Goal: Information Seeking & Learning: Check status

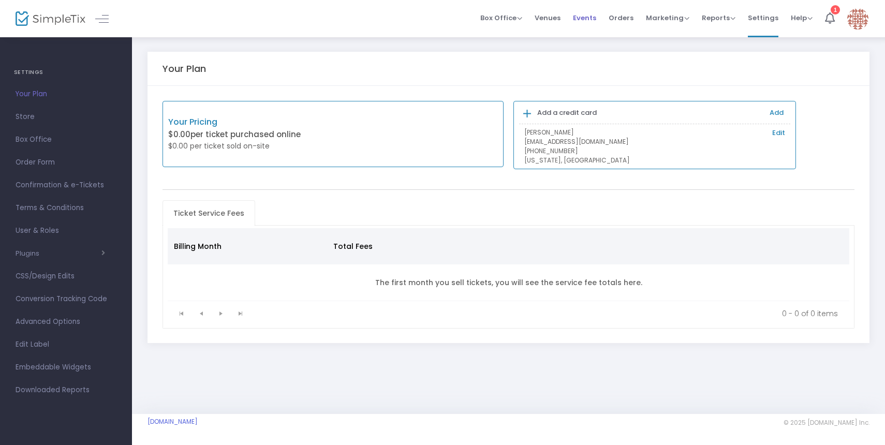
click at [596, 24] on span "Events" at bounding box center [584, 18] width 23 height 26
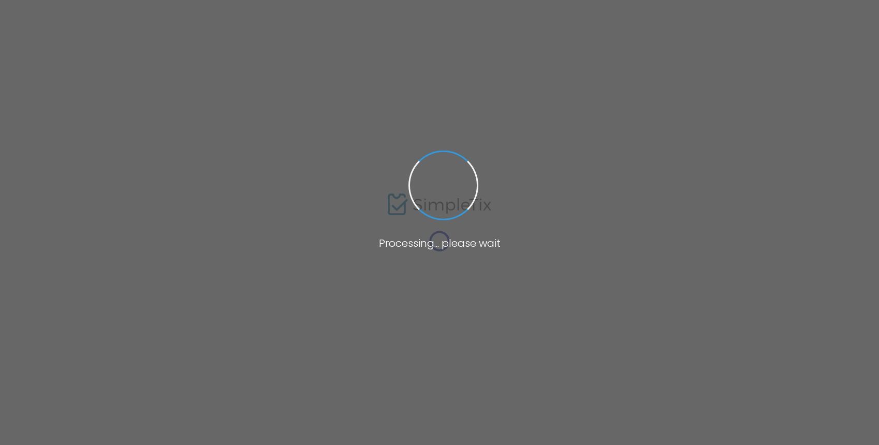
type input "Shir Ami"
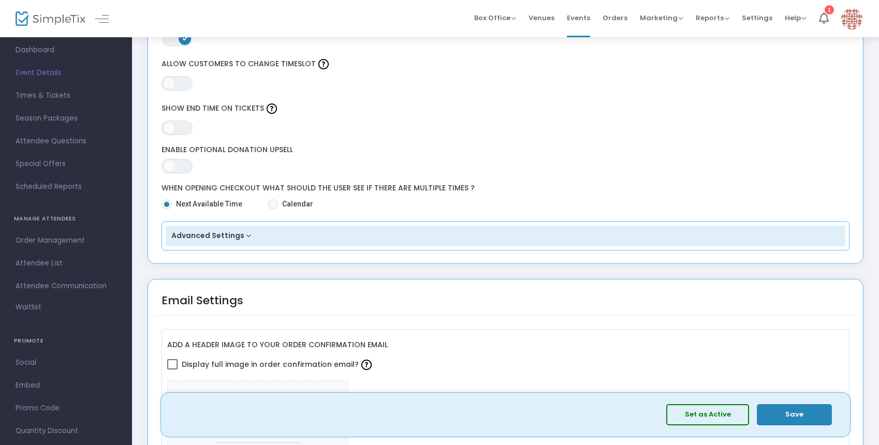
scroll to position [45, 0]
click at [68, 241] on span "Order Management" at bounding box center [66, 239] width 101 height 13
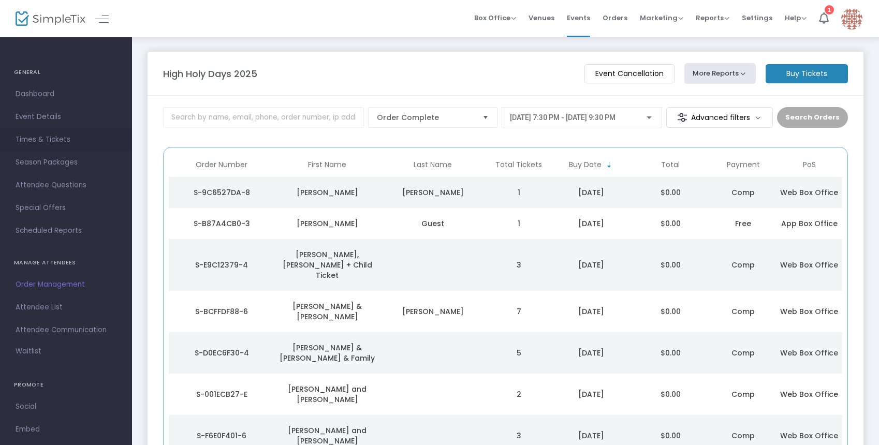
click at [54, 140] on span "Times & Tickets" at bounding box center [66, 139] width 101 height 13
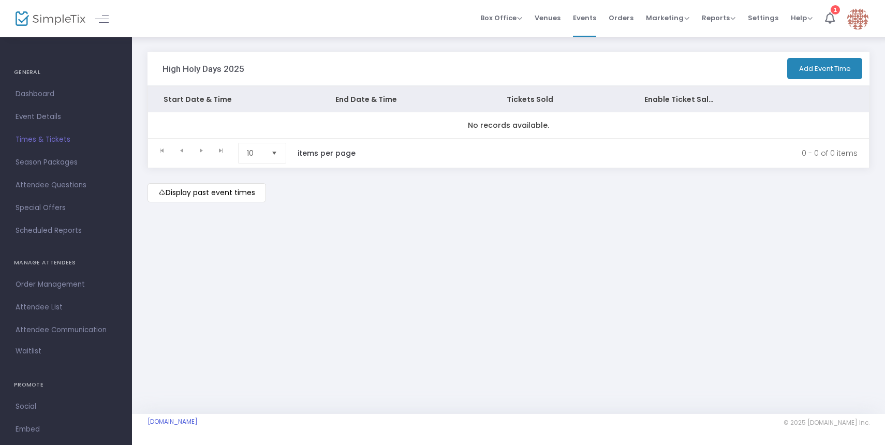
click at [52, 122] on span "Event Details" at bounding box center [66, 116] width 101 height 13
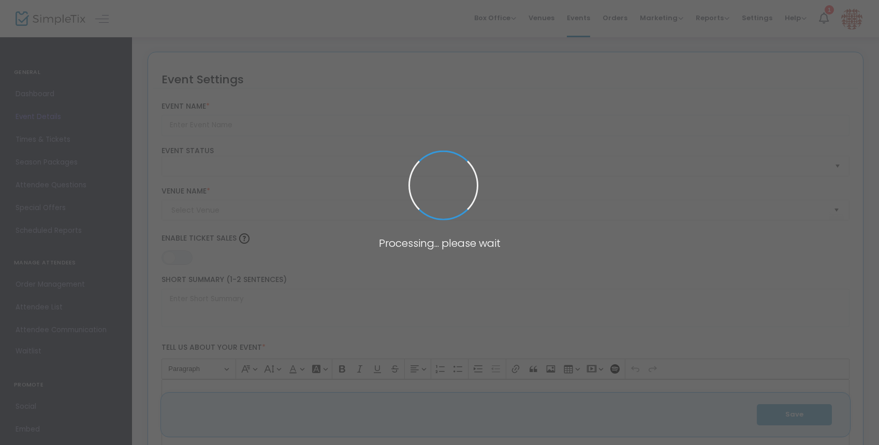
type input "High Holy Days 2025"
type textarea "EREV ROSH HASHANAH | Wednesday, October 27:30pm: Evening Service and OnegROSH H…"
type input "Buy Tickets"
type input "Shir Ami"
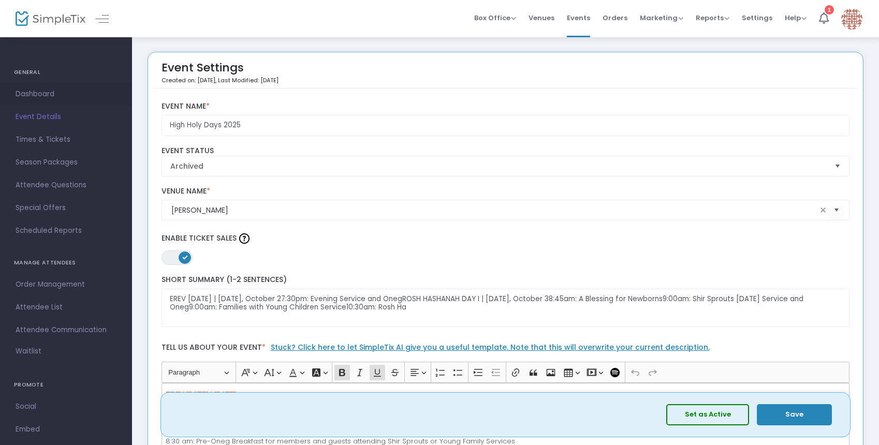
click at [51, 100] on link "Dashboard" at bounding box center [66, 94] width 132 height 23
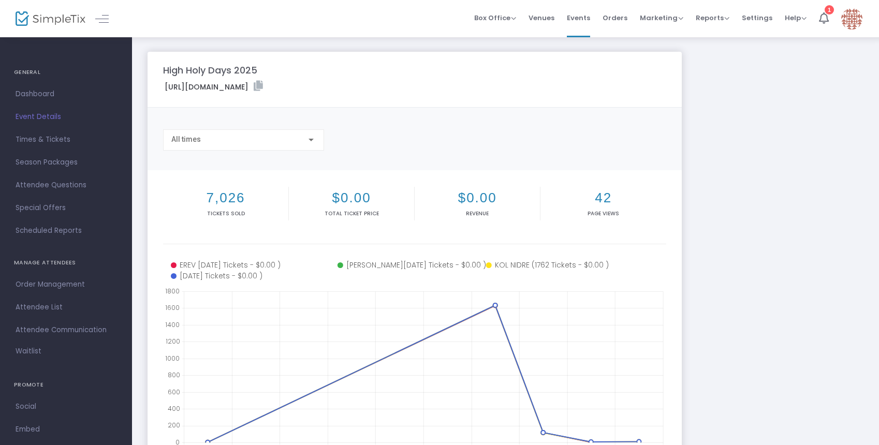
click at [287, 144] on div "All times" at bounding box center [238, 140] width 135 height 8
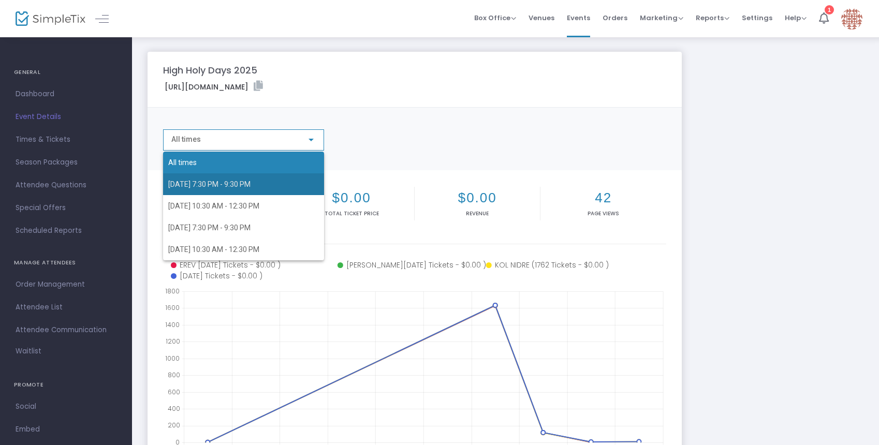
click at [280, 178] on span "9/22/2025 7:30 PM - 9:30 PM" at bounding box center [243, 184] width 151 height 22
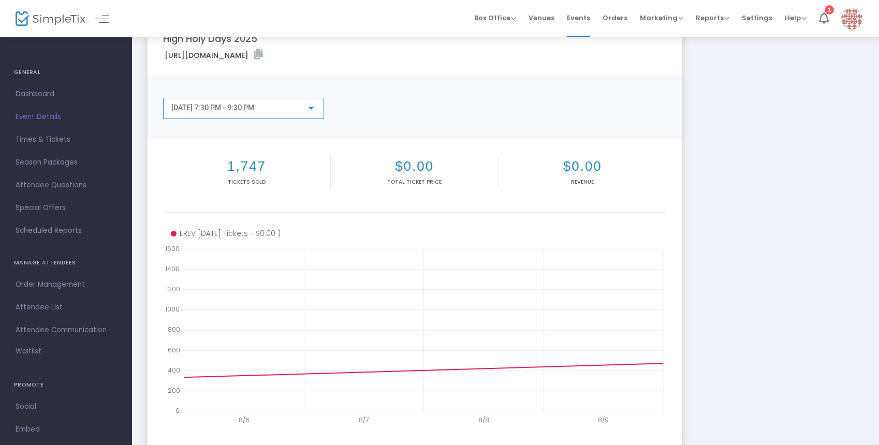
scroll to position [31, 0]
click at [293, 107] on div "9/22/2025 7:30 PM - 9:30 PM" at bounding box center [238, 109] width 135 height 8
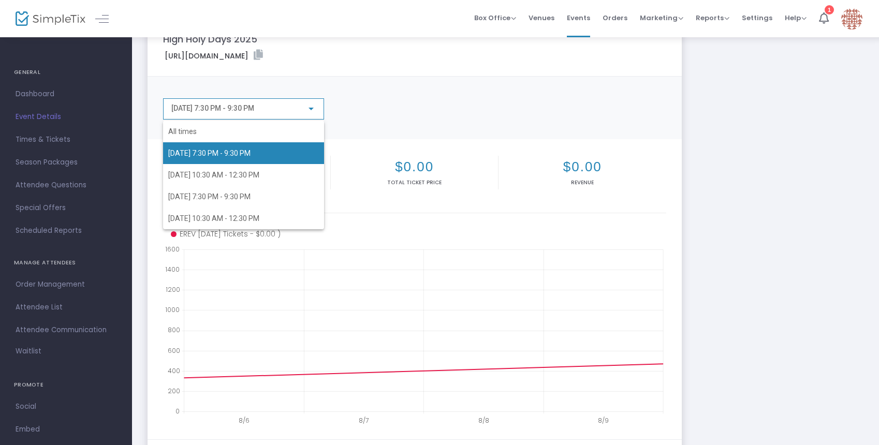
click at [293, 107] on div "All times 9/22/2025 7:30 PM - 9:30 PM 9/23/2025 10:30 AM - 12:30 PM 10/1/2025 7…" at bounding box center [235, 167] width 144 height 124
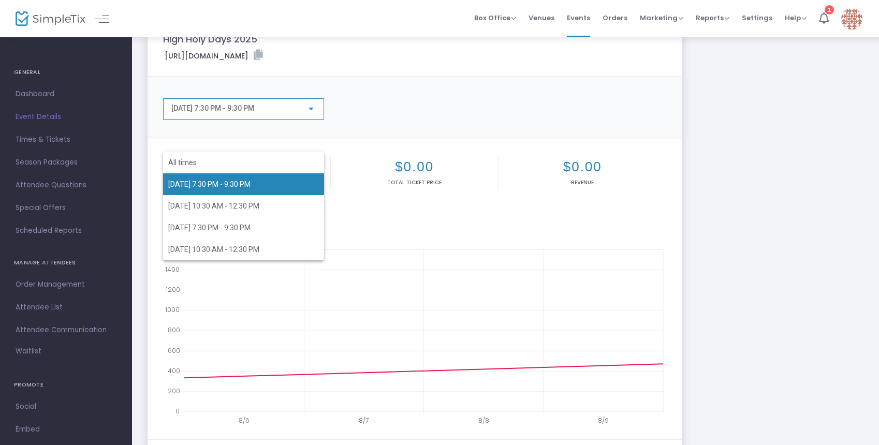
scroll to position [0, 0]
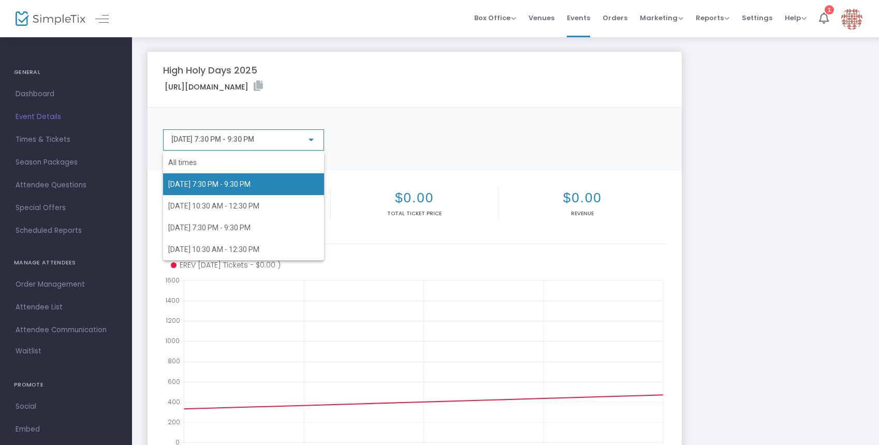
click at [404, 125] on div at bounding box center [439, 222] width 879 height 445
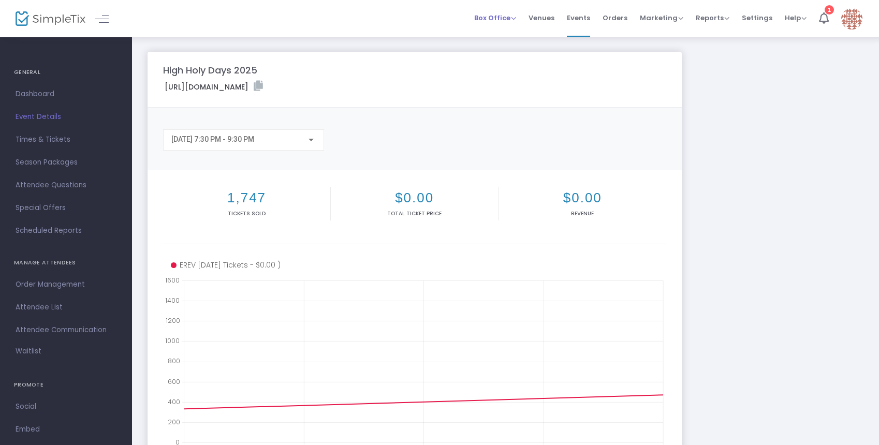
click at [504, 24] on span "Box Office Sell Tickets Bookings Sell Season Pass" at bounding box center [495, 18] width 42 height 26
click at [513, 17] on span "Box Office" at bounding box center [495, 18] width 42 height 10
click at [677, 22] on span "Marketing" at bounding box center [661, 18] width 43 height 10
click at [716, 20] on span "Reports" at bounding box center [713, 18] width 34 height 10
click at [739, 37] on li "Analytics" at bounding box center [729, 35] width 67 height 20
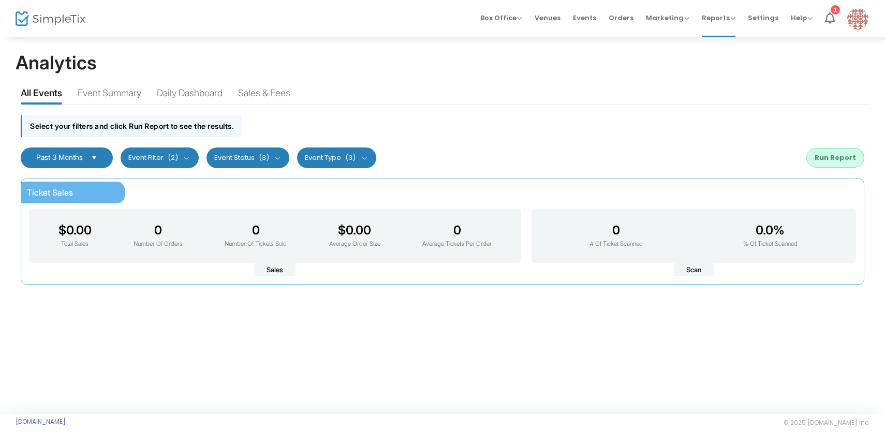
click at [150, 157] on button "Event Filter (2)" at bounding box center [160, 158] width 78 height 21
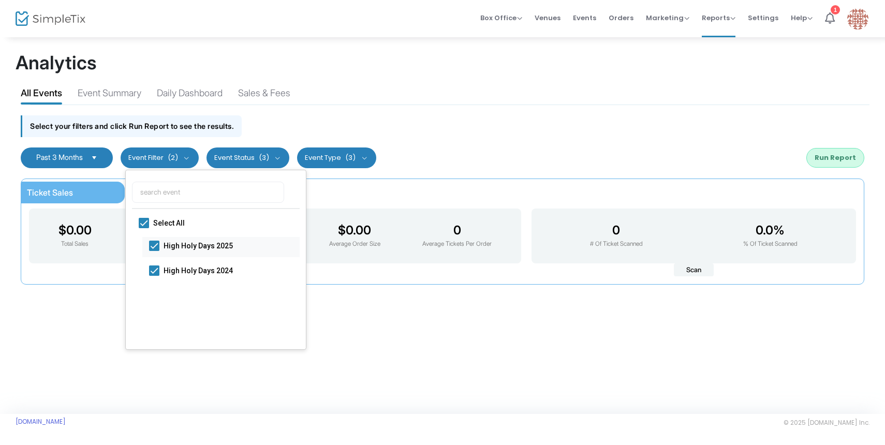
click at [173, 247] on span "High Holy Days 2025" at bounding box center [228, 245] width 129 height 12
click at [154, 251] on input "High Holy Days 2025" at bounding box center [154, 251] width 1 height 1
checkbox input "false"
click at [175, 243] on span "High Holy Days 2025" at bounding box center [228, 245] width 129 height 12
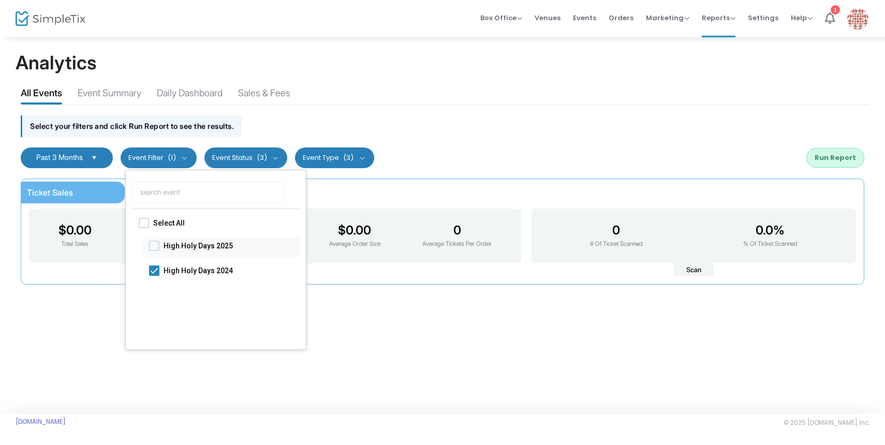
click at [154, 251] on input "High Holy Days 2025" at bounding box center [154, 251] width 1 height 1
checkbox input "true"
click at [175, 273] on span "High Holy Days 2024" at bounding box center [228, 270] width 129 height 12
click at [154, 275] on input "High Holy Days 2024" at bounding box center [154, 275] width 1 height 1
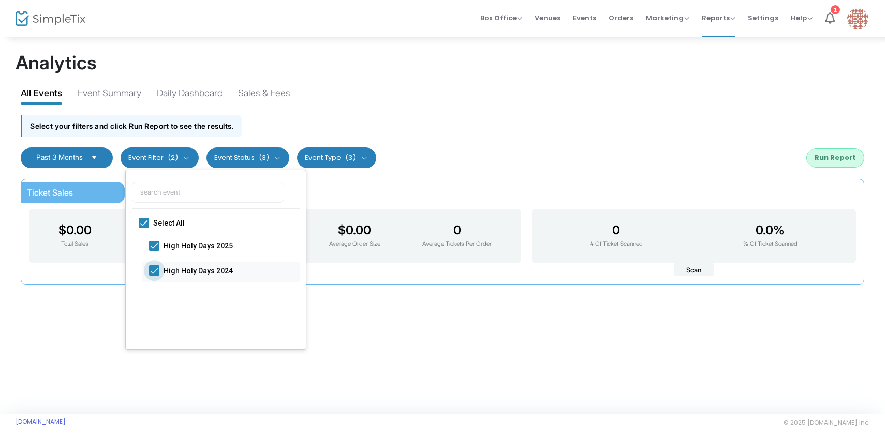
checkbox input "false"
click at [825, 154] on button "Run Report" at bounding box center [835, 158] width 58 height 20
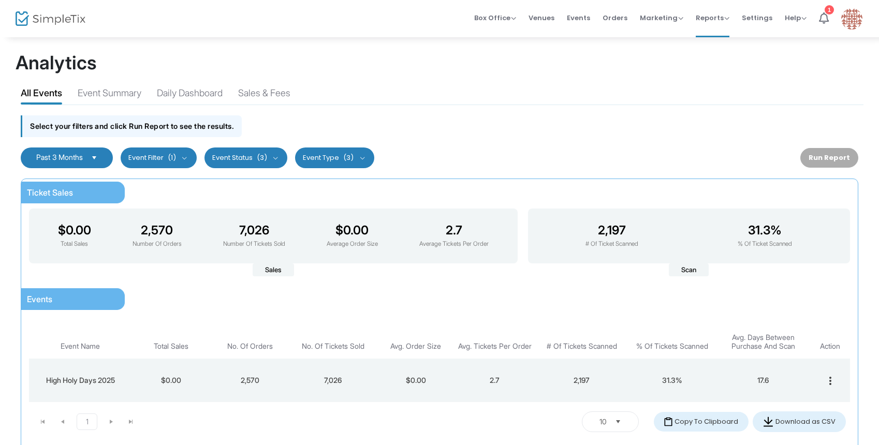
scroll to position [67, 0]
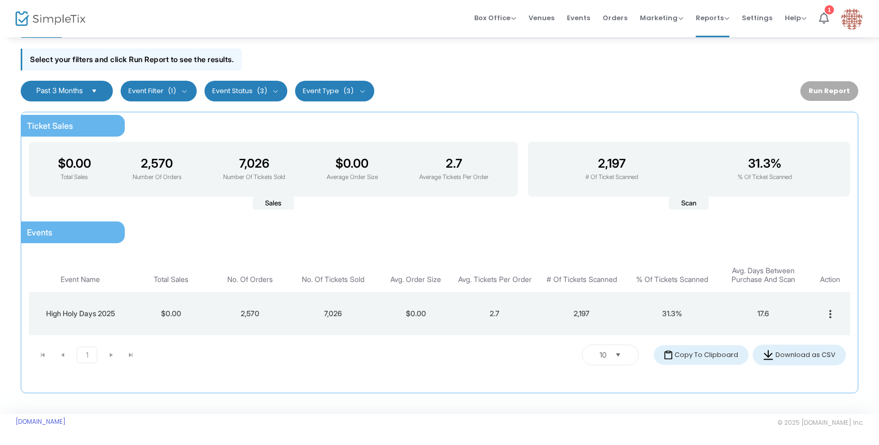
click at [71, 324] on td "High Holy Days 2025" at bounding box center [80, 313] width 102 height 43
click at [82, 315] on span "High Holy Days 2025" at bounding box center [80, 313] width 69 height 9
click at [833, 315] on mat-icon "more_vert" at bounding box center [830, 314] width 12 height 12
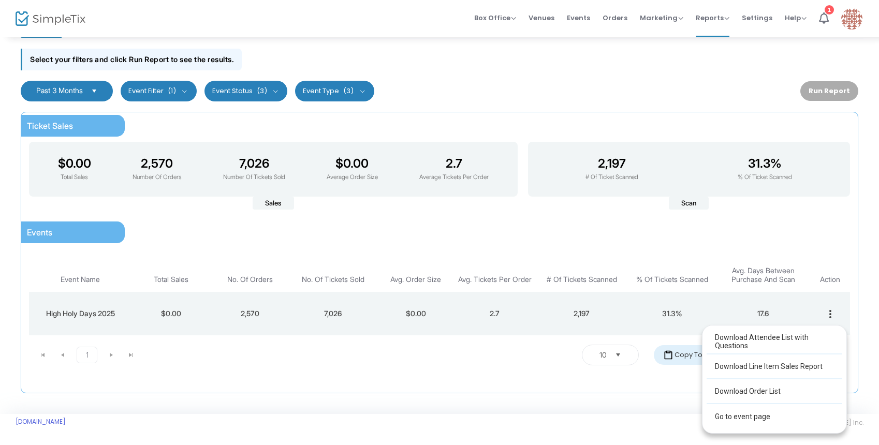
click at [507, 27] on div at bounding box center [439, 222] width 879 height 445
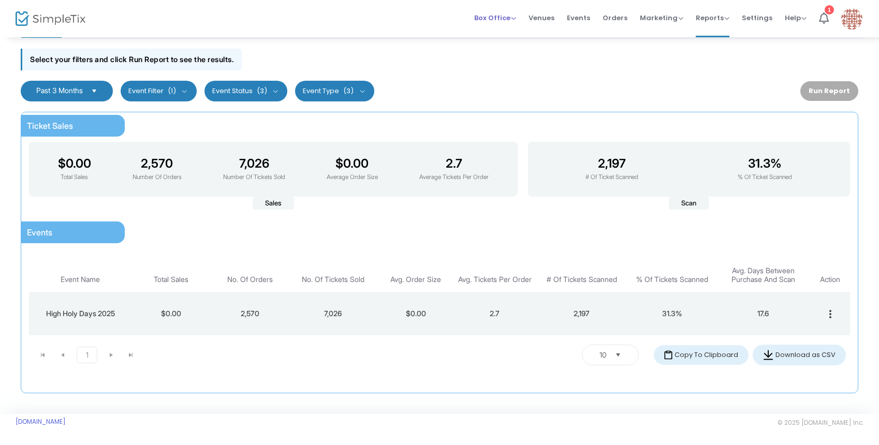
click at [511, 16] on span "Box Office" at bounding box center [495, 18] width 42 height 10
click at [567, 17] on li "Events" at bounding box center [579, 18] width 36 height 37
click at [854, 25] on img at bounding box center [851, 18] width 21 height 21
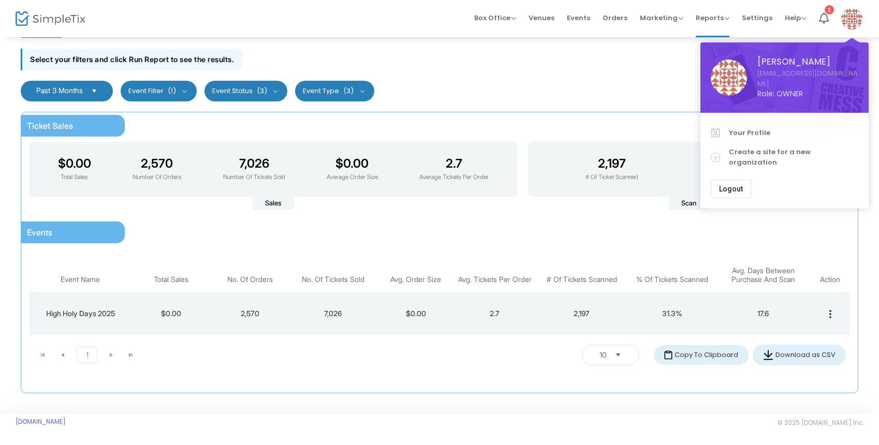
click at [43, 19] on img at bounding box center [51, 18] width 70 height 15
